Goal: Find specific page/section: Find specific page/section

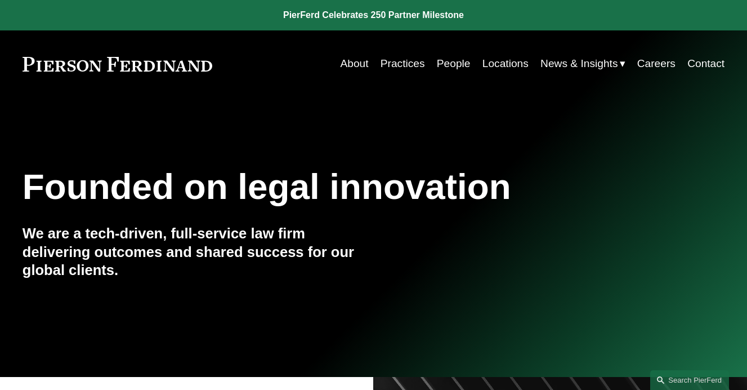
click at [412, 63] on link "Practices" at bounding box center [403, 63] width 44 height 21
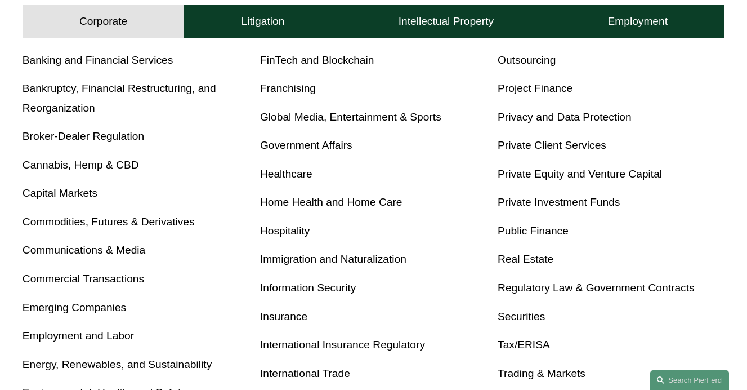
scroll to position [411, 1]
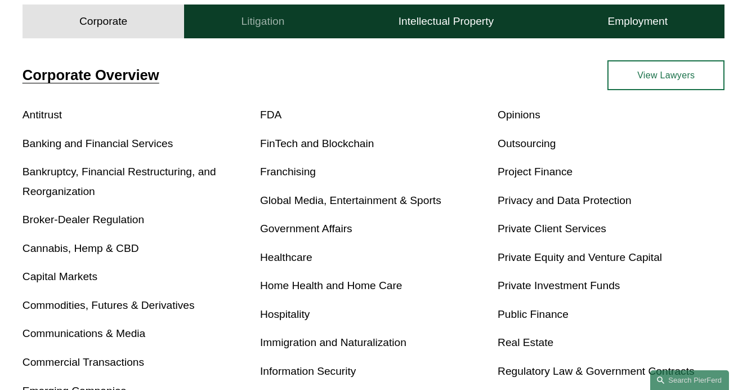
click at [263, 19] on h4 "Litigation" at bounding box center [263, 22] width 43 height 14
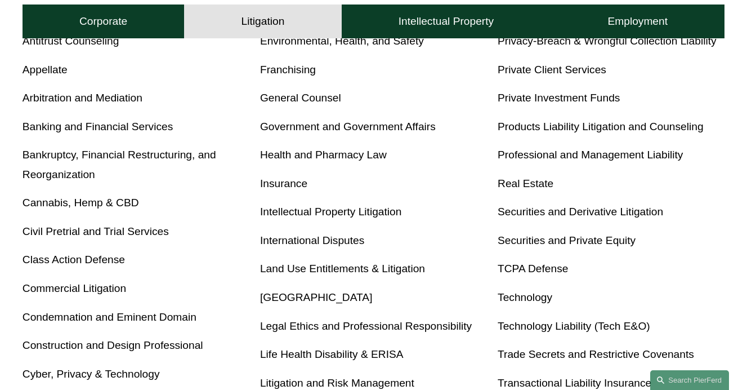
scroll to position [432, 0]
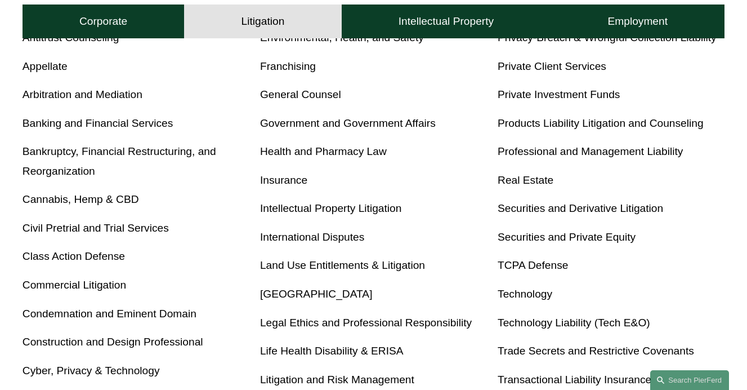
click at [101, 371] on link "Cyber, Privacy & Technology" at bounding box center [91, 370] width 137 height 12
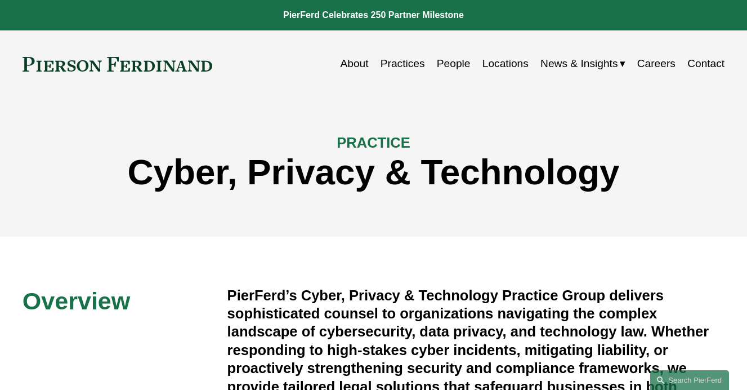
click at [437, 66] on link "People" at bounding box center [454, 63] width 34 height 21
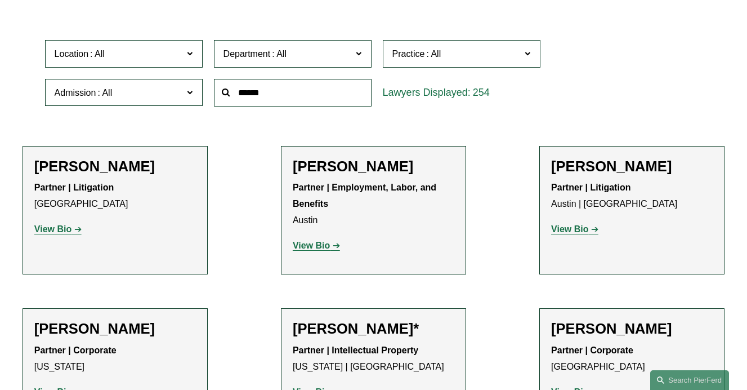
scroll to position [327, 0]
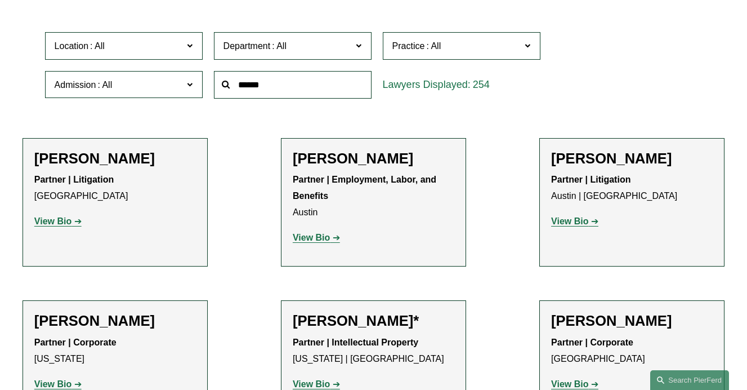
click at [268, 85] on input "text" at bounding box center [293, 85] width 158 height 28
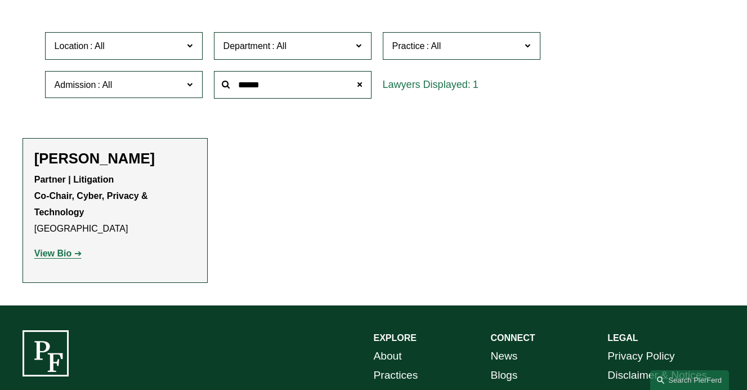
type input "******"
click at [62, 256] on p "View Bio" at bounding box center [115, 253] width 162 height 16
click at [64, 254] on strong "View Bio" at bounding box center [52, 253] width 37 height 10
